Goal: Task Accomplishment & Management: Complete application form

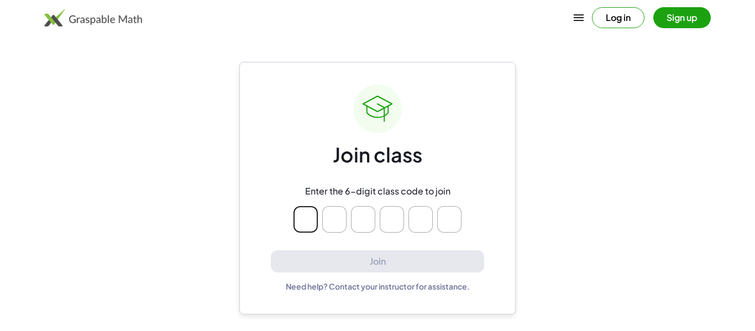
type input "*"
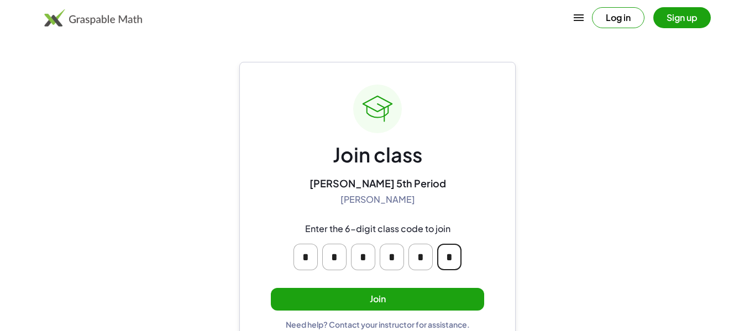
type input "*"
click at [441, 303] on button "Join" at bounding box center [377, 299] width 213 height 23
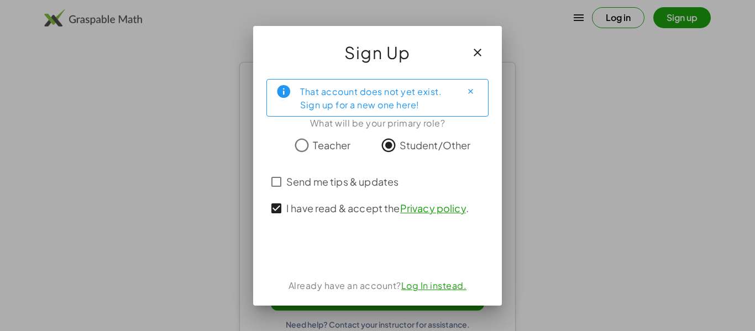
click at [420, 286] on link "Log In instead." at bounding box center [434, 286] width 66 height 12
